Goal: Find specific fact: Find specific fact

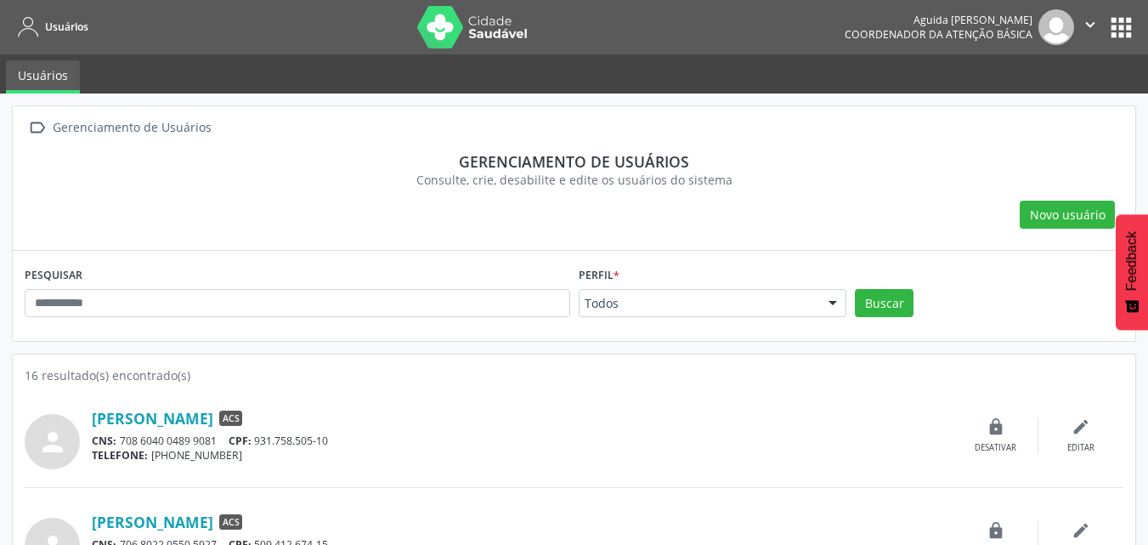
click at [1112, 25] on button "apps" at bounding box center [1121, 28] width 30 height 30
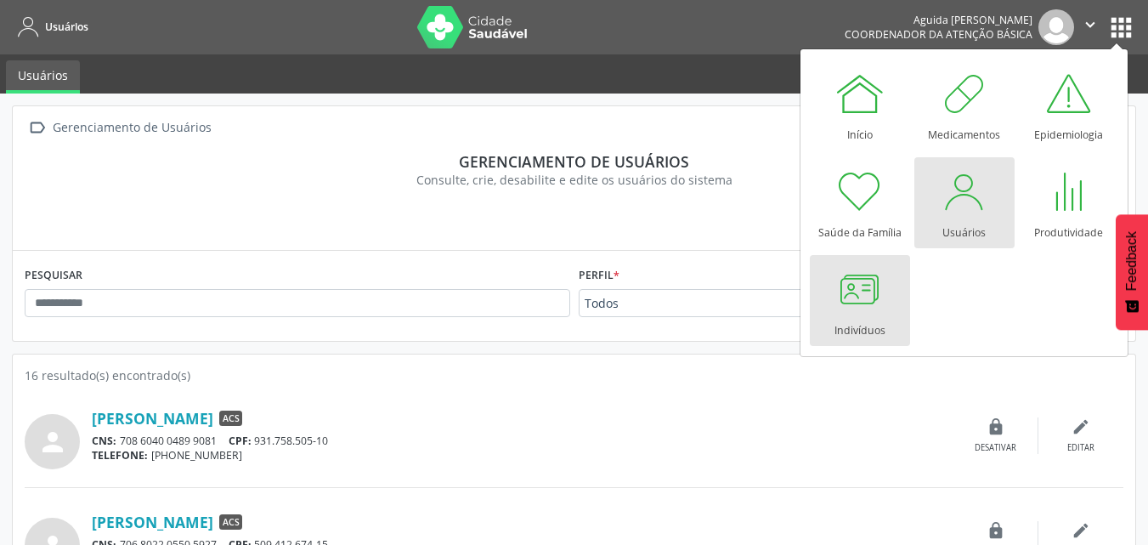
click at [883, 311] on link "Indivíduos" at bounding box center [860, 300] width 100 height 91
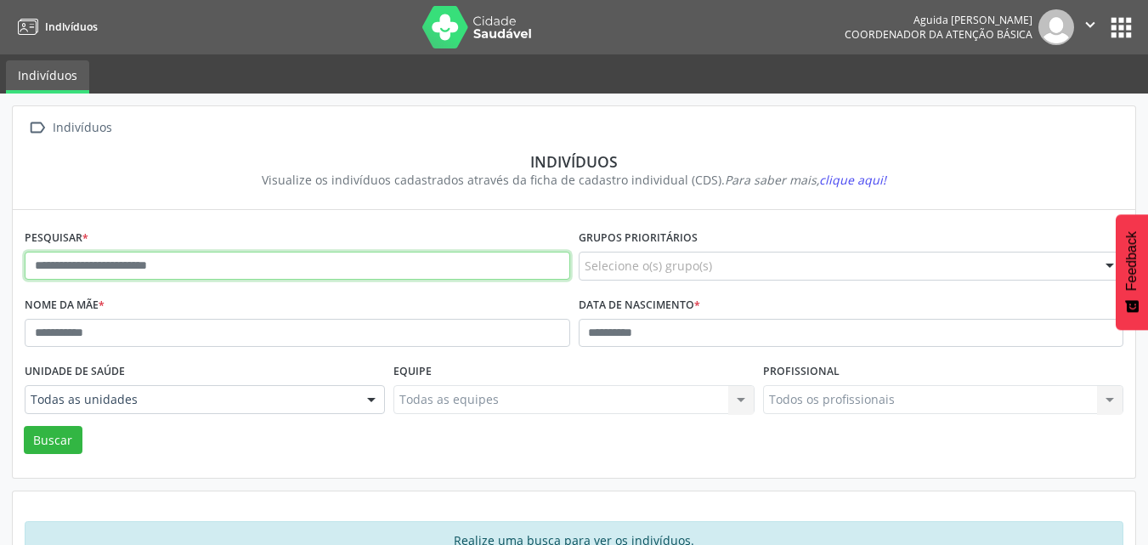
click at [327, 268] on input "text" at bounding box center [297, 265] width 545 height 29
type input "**********"
click at [24, 426] on button "Buscar" at bounding box center [53, 440] width 59 height 29
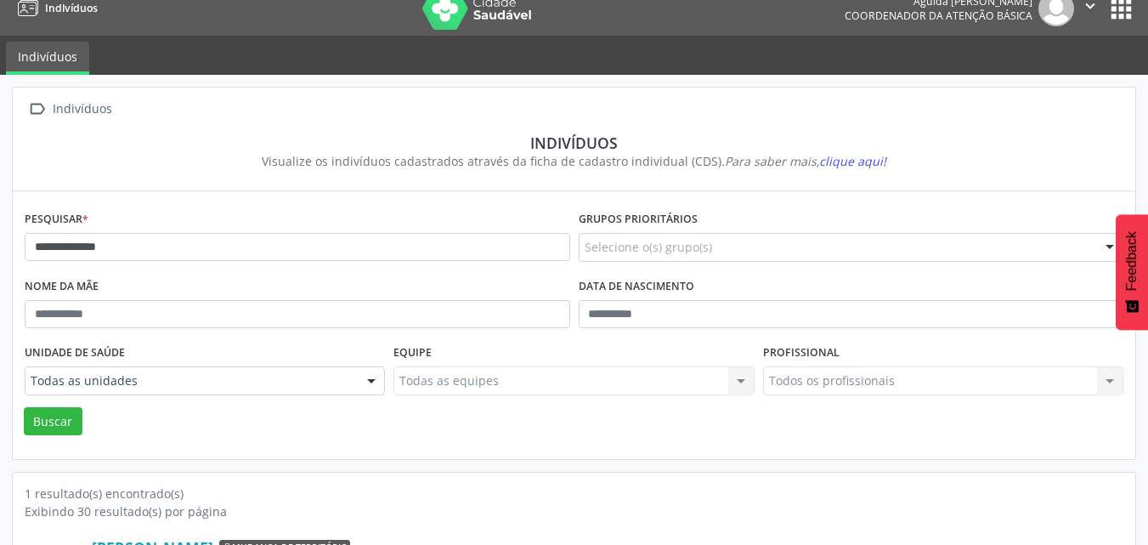
scroll to position [149, 0]
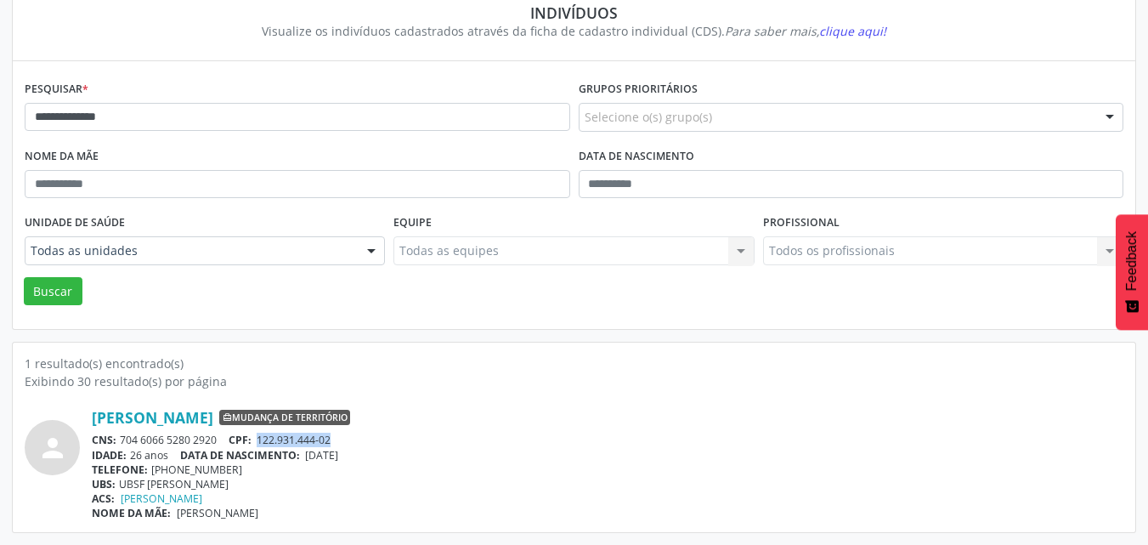
drag, startPoint x: 339, startPoint y: 438, endPoint x: 262, endPoint y: 443, distance: 76.6
click at [262, 443] on div "CNS: 704 6066 5280 2920 CPF: 122.931.444-02" at bounding box center [607, 439] width 1031 height 14
copy span "122.931.444-02"
